Goal: Task Accomplishment & Management: Manage account settings

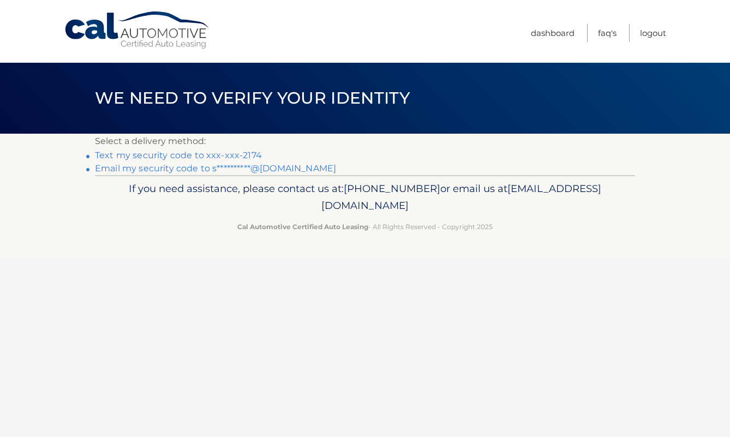
click at [146, 153] on link "Text my security code to xxx-xxx-2174" at bounding box center [178, 155] width 167 height 10
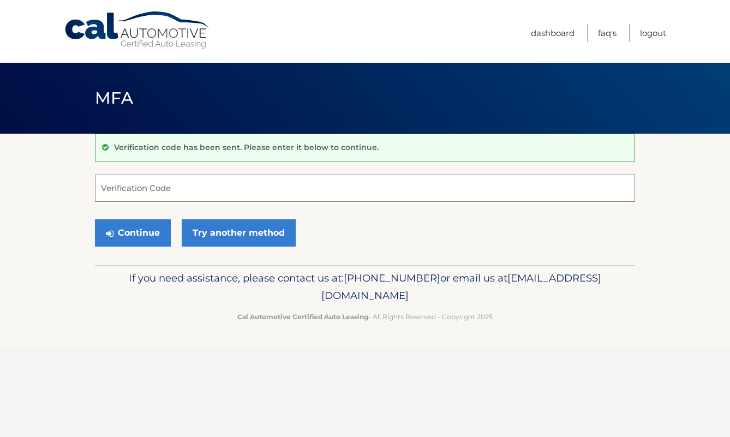
click at [138, 190] on input "Verification Code" at bounding box center [365, 188] width 540 height 27
click at [107, 184] on input "Verification Code" at bounding box center [365, 188] width 540 height 27
type input "032603"
click at [114, 239] on button "Continue" at bounding box center [133, 232] width 76 height 27
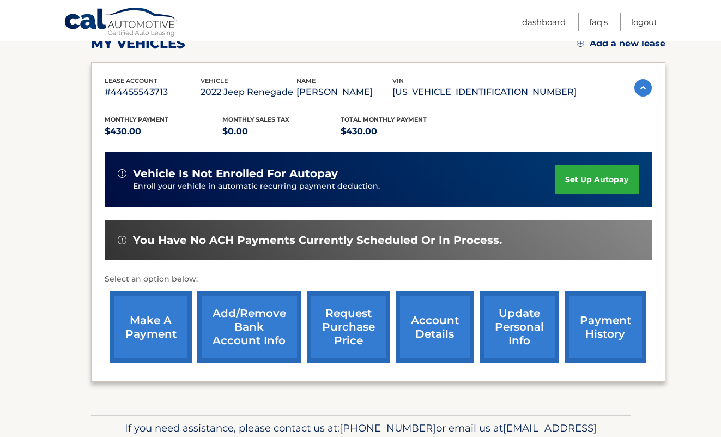
scroll to position [109, 0]
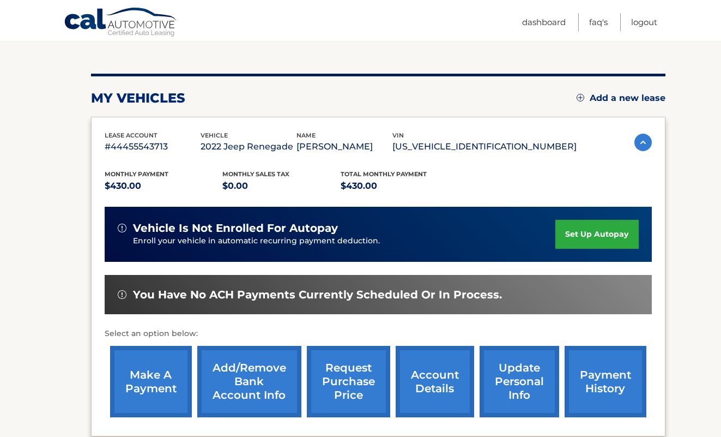
click at [151, 372] on link "make a payment" at bounding box center [151, 381] width 82 height 71
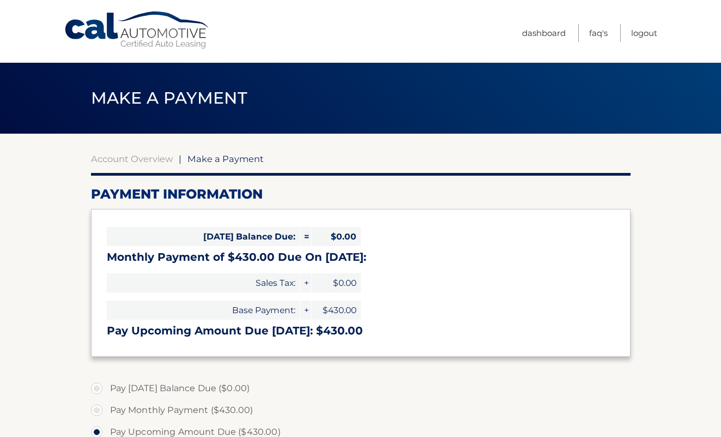
select select "OTY0OGJkNTItNzU2OS00NGNjLWI3ODAtMDJkY2QzZWM1NjQ2"
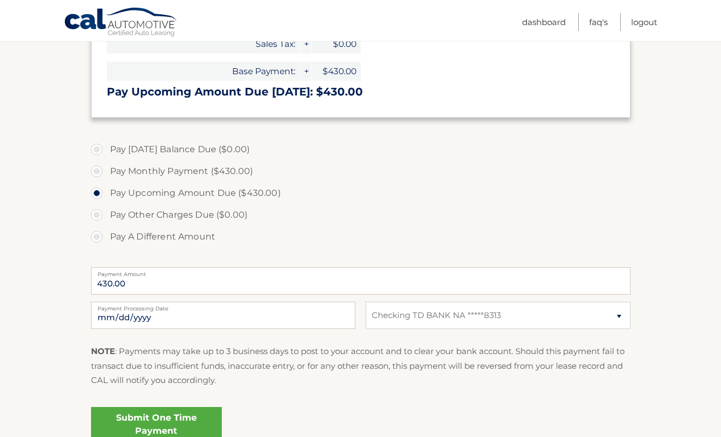
scroll to position [273, 0]
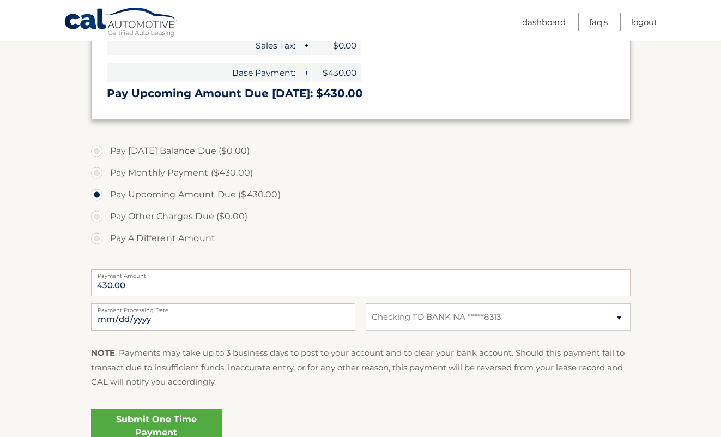
click at [131, 387] on fieldset "Pay Today's Balance Due ($0.00) Pay Monthly Payment ($430.00) Pay Upcoming Amou…" at bounding box center [361, 298] width 540 height 322
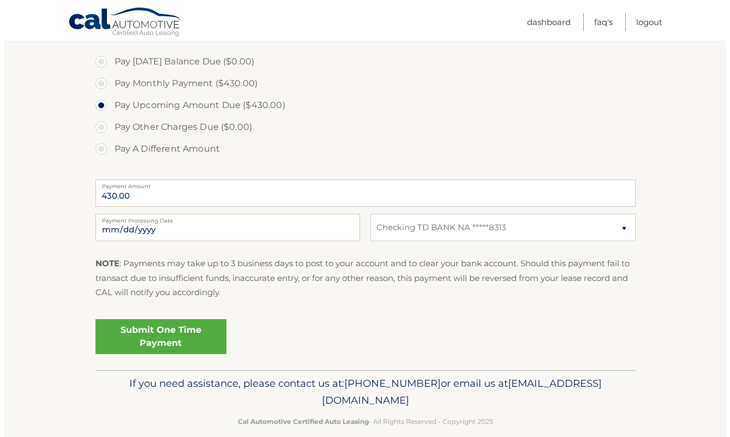
scroll to position [327, 0]
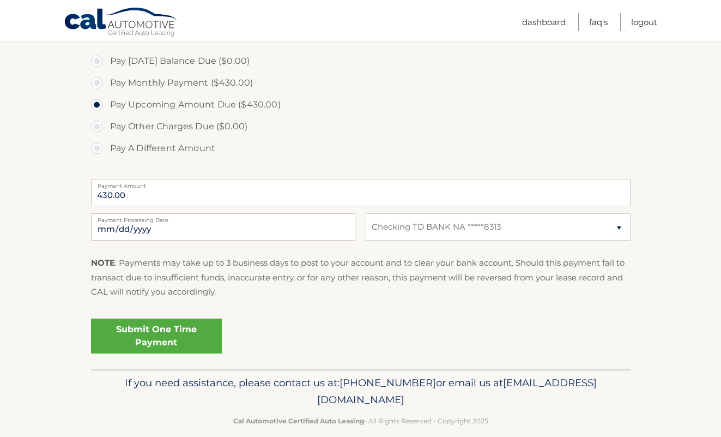
click at [156, 335] on link "Submit One Time Payment" at bounding box center [156, 335] width 131 height 35
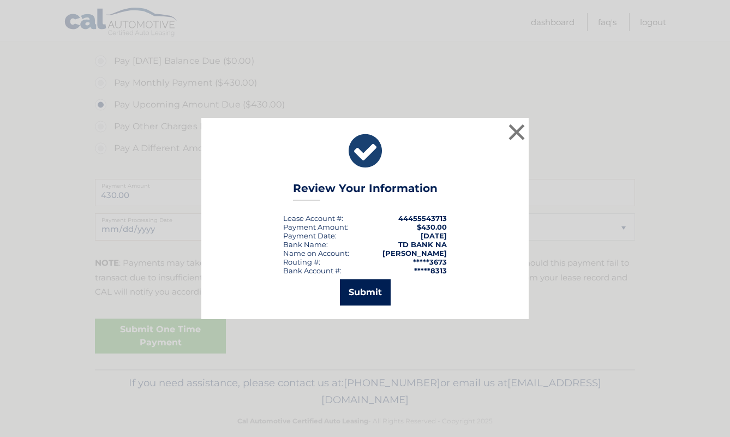
click at [368, 289] on button "Submit" at bounding box center [365, 292] width 51 height 26
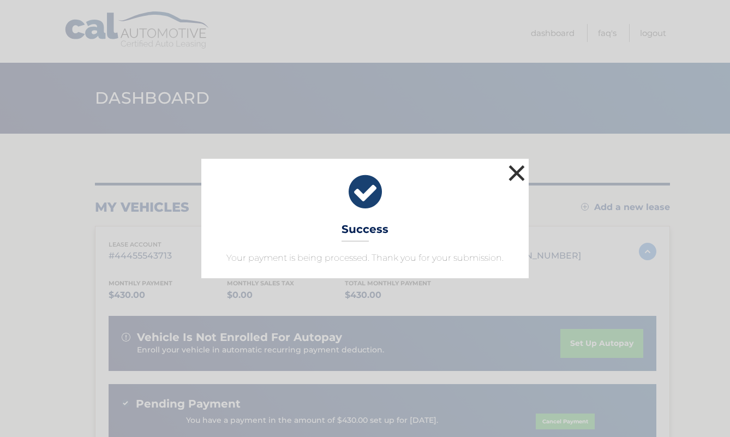
click at [518, 166] on button "×" at bounding box center [517, 173] width 22 height 22
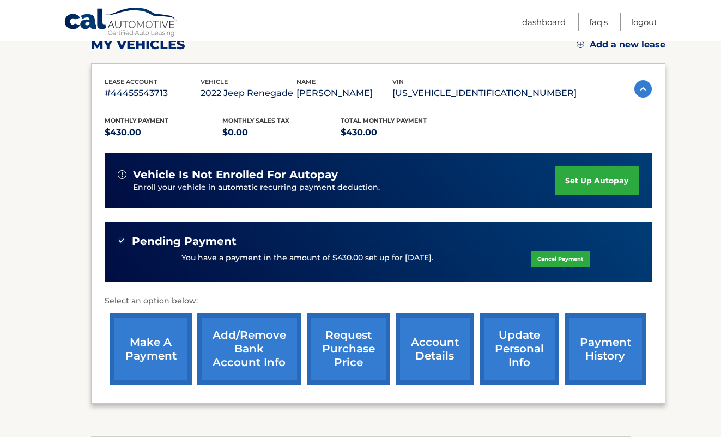
scroll to position [164, 0]
